Goal: Communication & Community: Participate in discussion

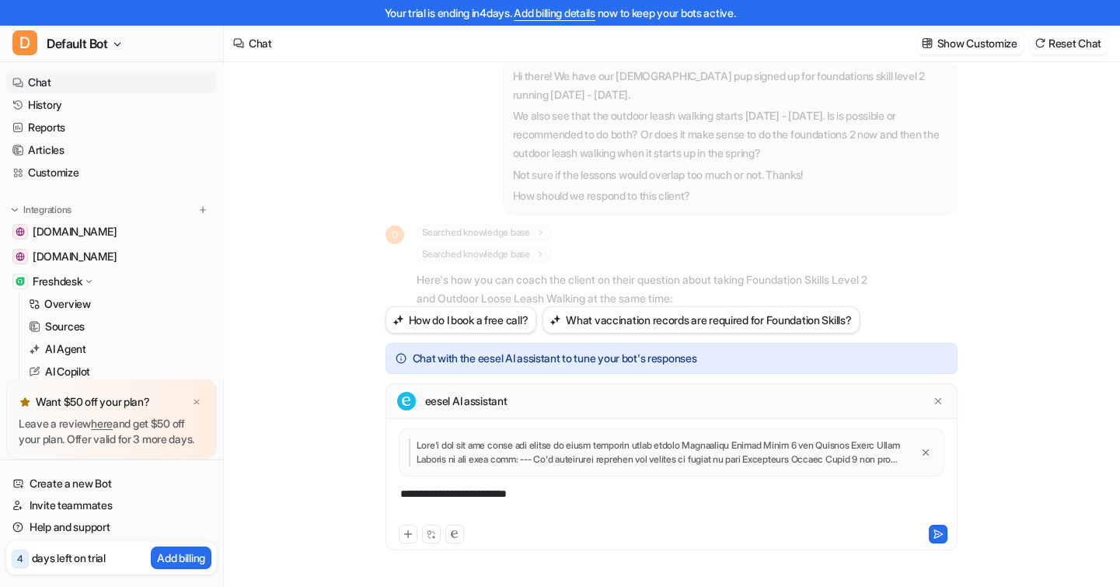
scroll to position [486, 0]
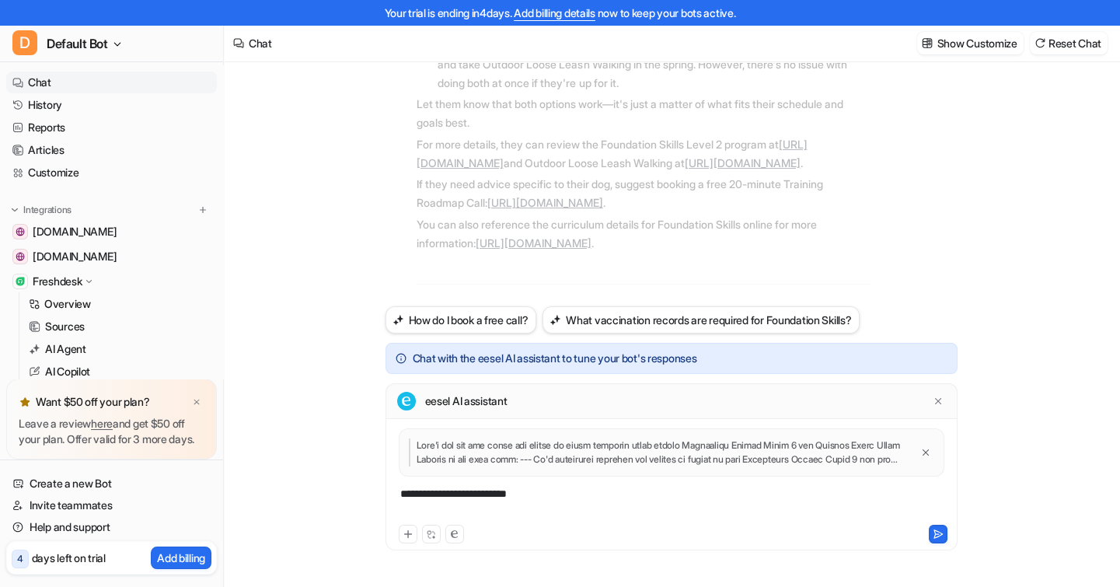
click at [301, 272] on div "Hi there! We have our [DEMOGRAPHIC_DATA] pup signed up for foundations skill le…" at bounding box center [671, 312] width 894 height 549
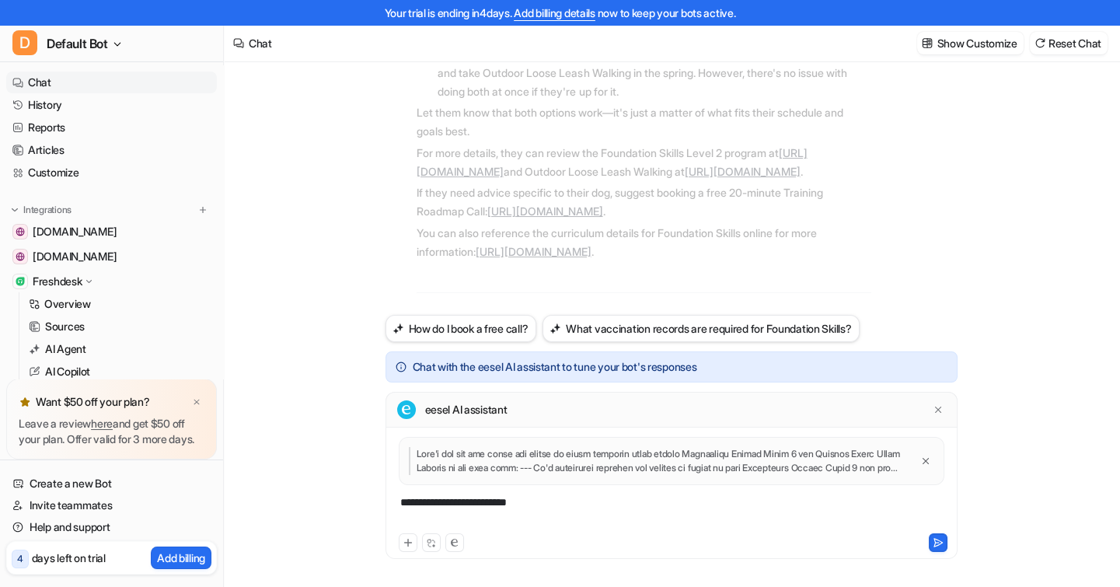
scroll to position [24, 0]
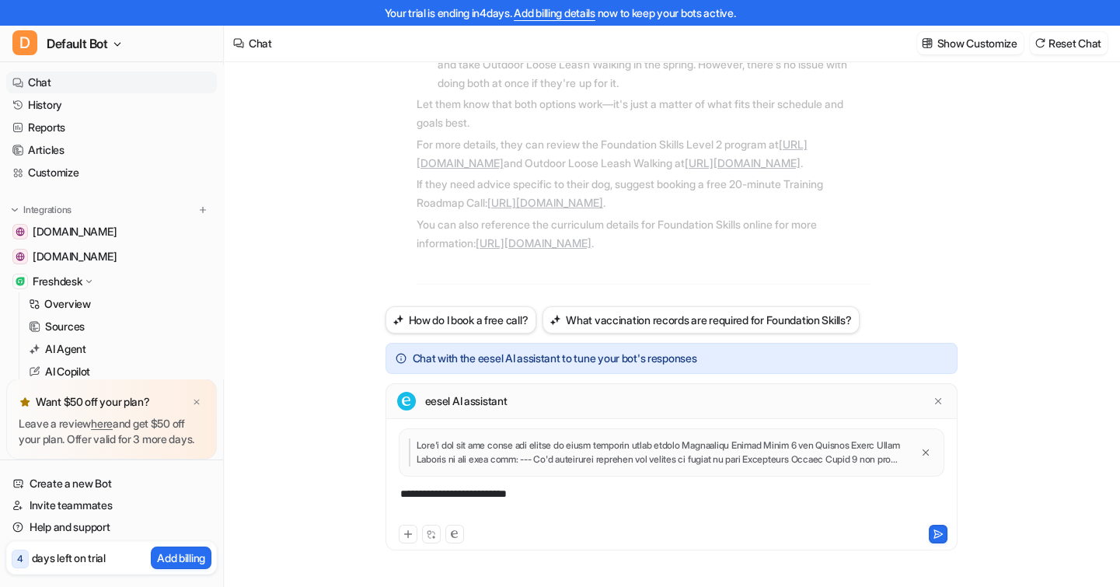
click at [301, 375] on div "Hi there! We have our [DEMOGRAPHIC_DATA] pup signed up for foundations skill le…" at bounding box center [671, 312] width 894 height 549
click at [331, 221] on div "Hi there! We have our [DEMOGRAPHIC_DATA] pup signed up for foundations skill le…" at bounding box center [671, 312] width 894 height 549
click at [303, 212] on div "Hi there! We have our [DEMOGRAPHIC_DATA] pup signed up for foundations skill le…" at bounding box center [671, 312] width 894 height 549
click at [109, 416] on link "here" at bounding box center [102, 422] width 22 height 13
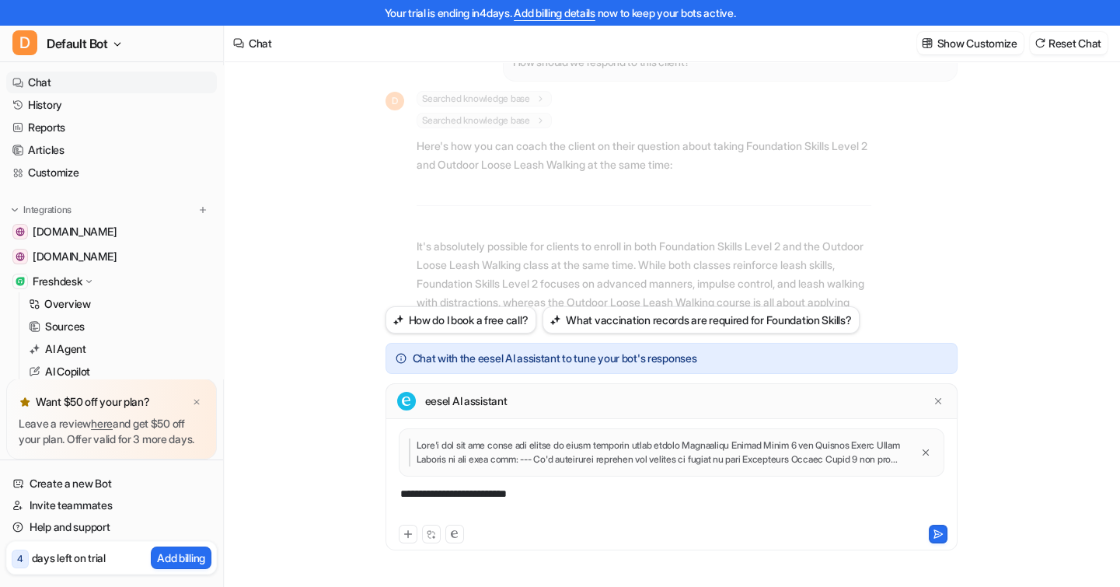
scroll to position [134, 0]
click at [55, 82] on link "Chat" at bounding box center [111, 82] width 211 height 22
